Goal: Task Accomplishment & Management: Manage account settings

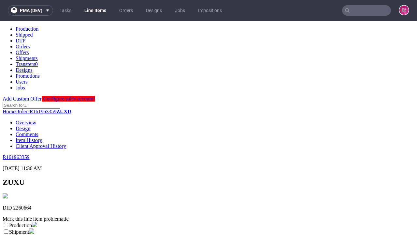
scroll to position [115, 0]
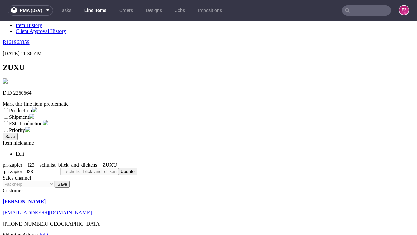
select select "dtp_ca_needed"
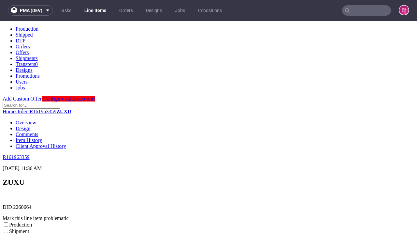
scroll to position [0, 0]
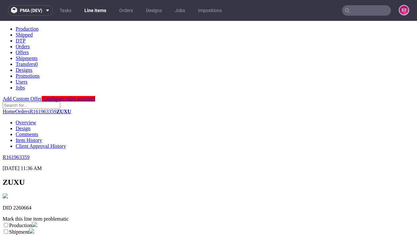
checkbox input "true"
